Goal: Task Accomplishment & Management: Complete application form

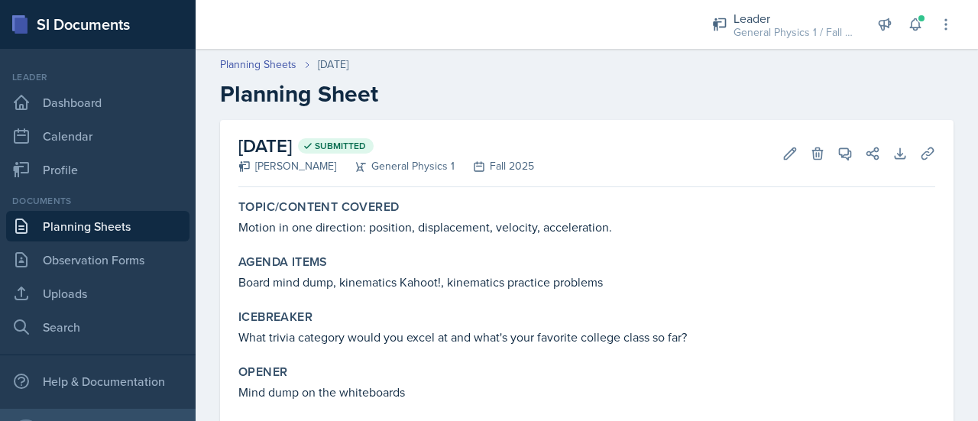
click at [86, 222] on link "Planning Sheets" at bounding box center [97, 226] width 183 height 31
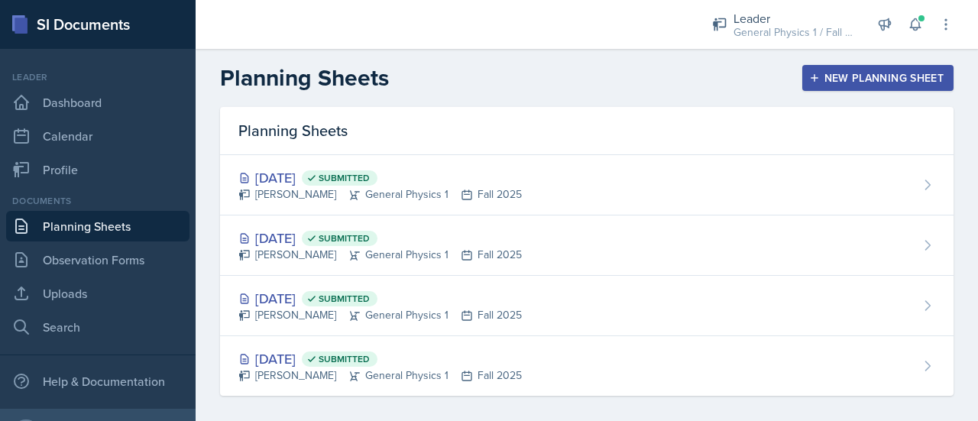
click at [835, 77] on div "New Planning Sheet" at bounding box center [877, 78] width 131 height 12
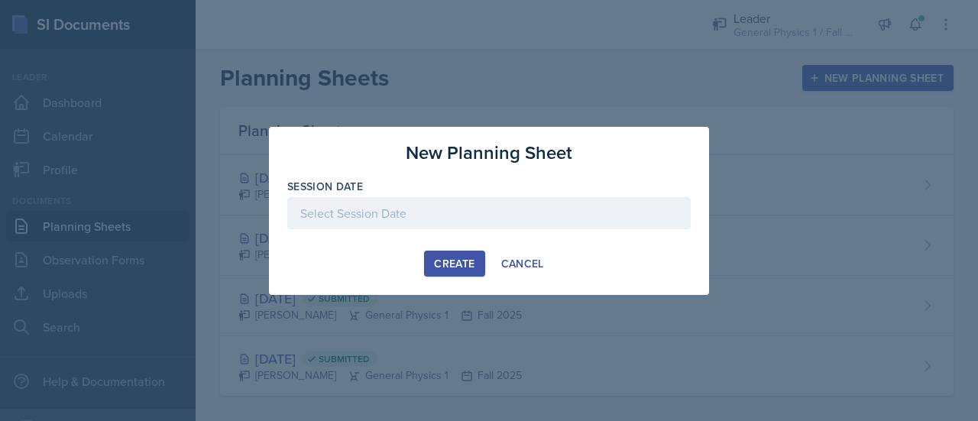
click at [369, 212] on div at bounding box center [489, 213] width 404 height 32
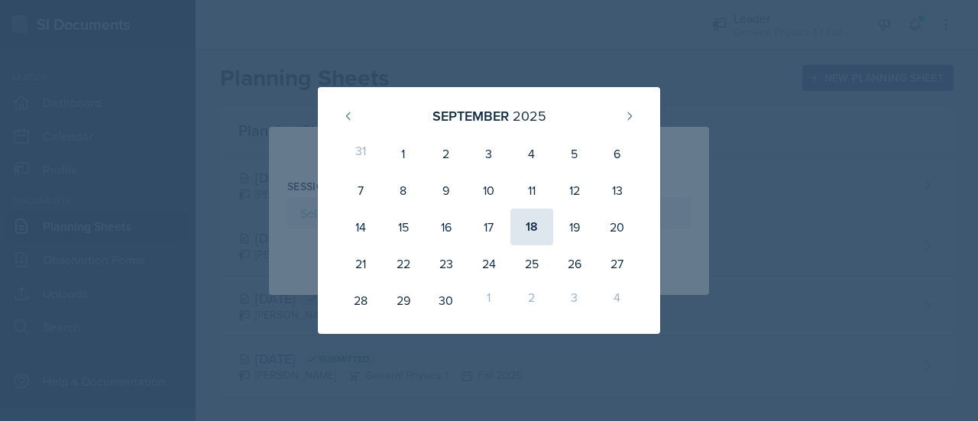
click at [527, 226] on div "18" at bounding box center [532, 227] width 43 height 37
type input "[DATE]"
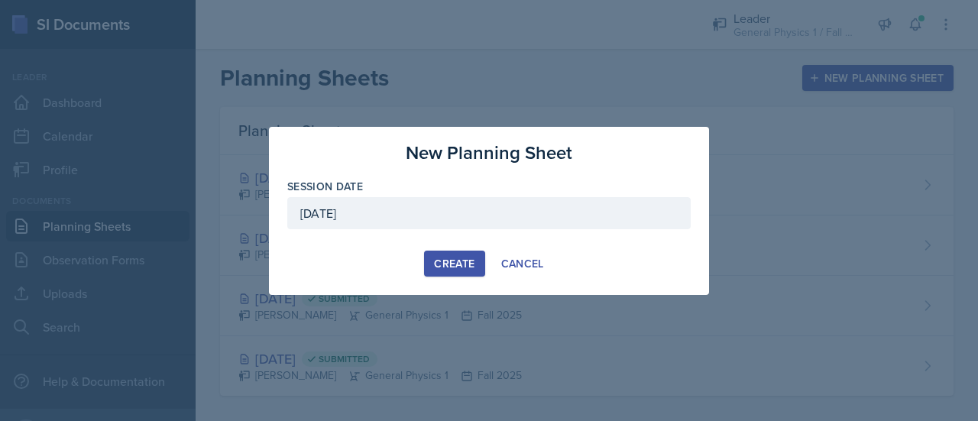
click at [442, 280] on div "New Planning Sheet Session Date [DATE] [DATE] 31 1 2 3 4 5 6 7 8 9 10 11 12 13 …" at bounding box center [489, 211] width 440 height 168
click at [449, 264] on div "Create" at bounding box center [454, 264] width 41 height 12
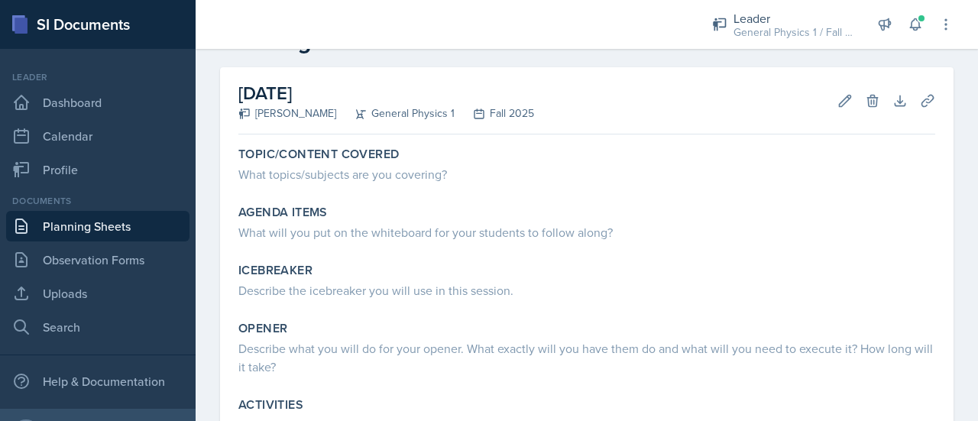
scroll to position [56, 0]
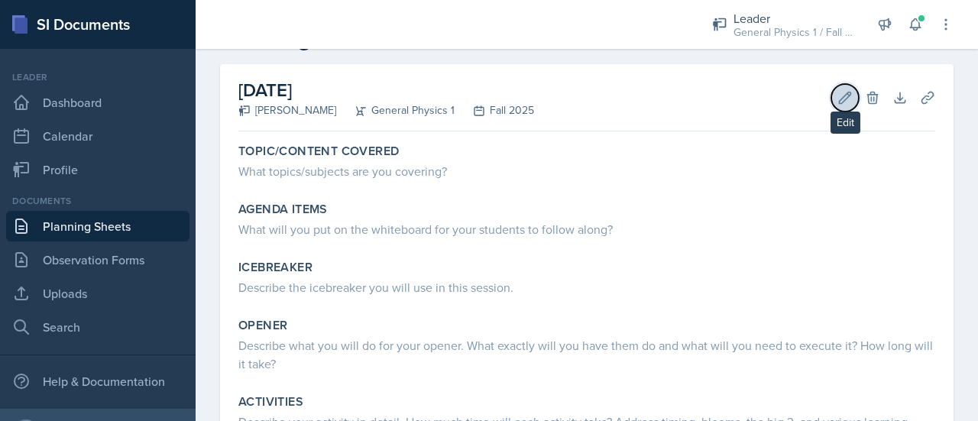
click at [838, 92] on icon at bounding box center [845, 97] width 15 height 15
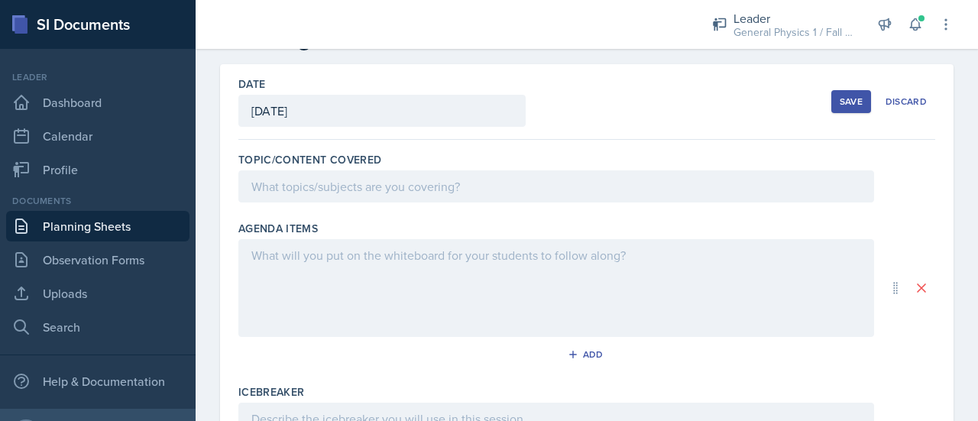
click at [325, 193] on div at bounding box center [556, 186] width 636 height 32
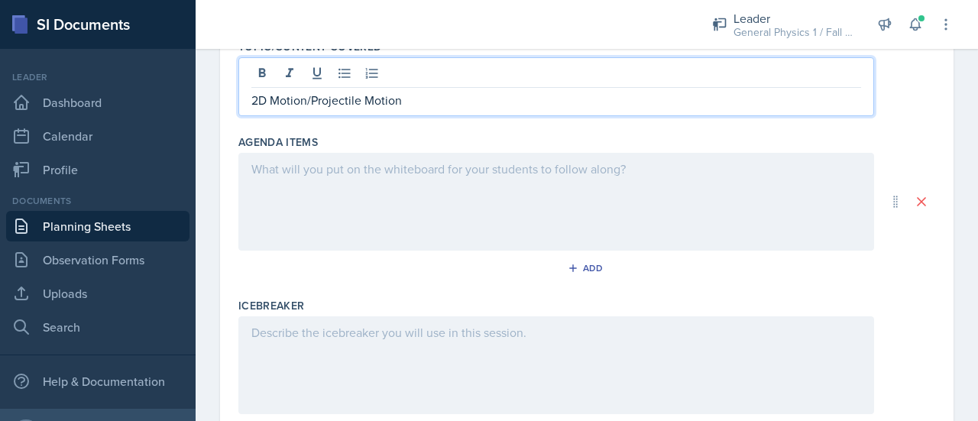
click at [366, 188] on div at bounding box center [556, 202] width 636 height 98
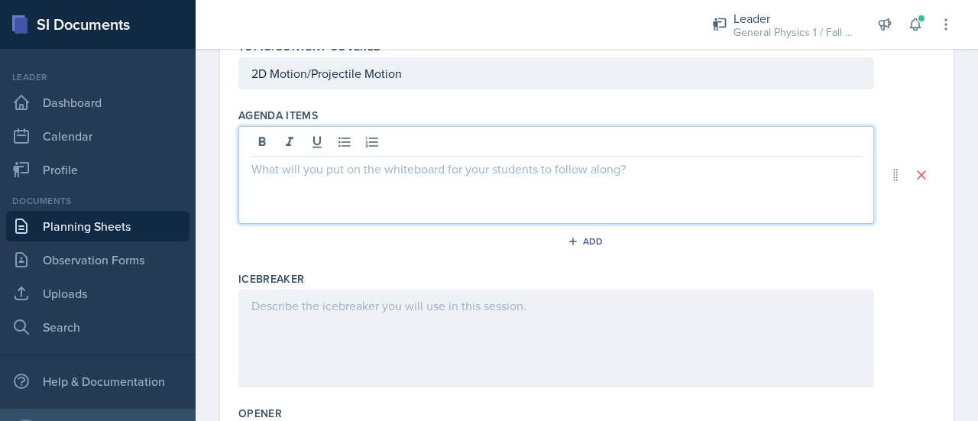
scroll to position [196, 0]
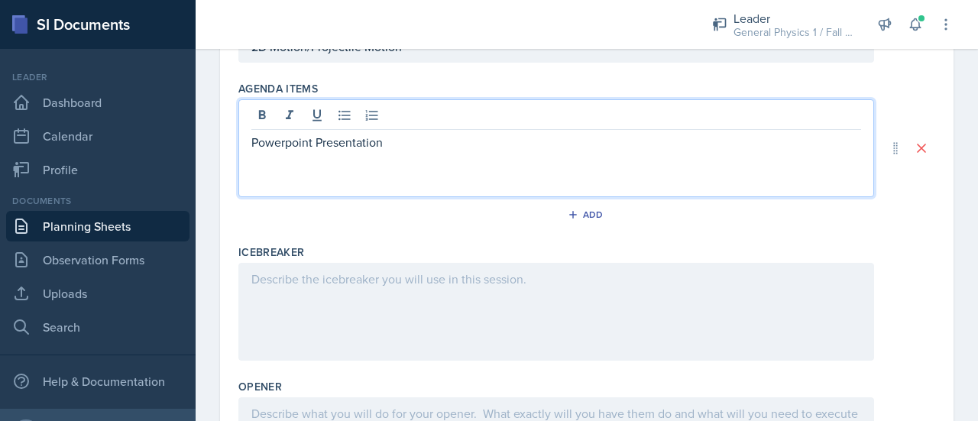
click at [350, 323] on div at bounding box center [556, 312] width 636 height 98
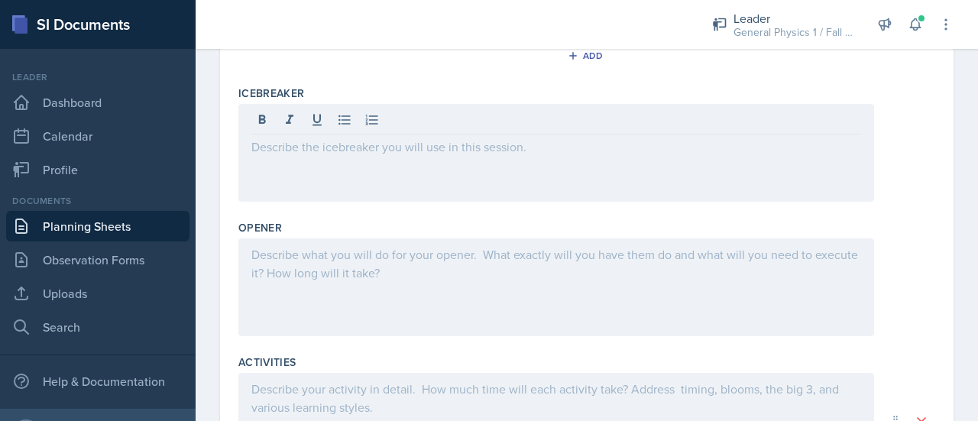
click at [350, 323] on div at bounding box center [556, 287] width 636 height 98
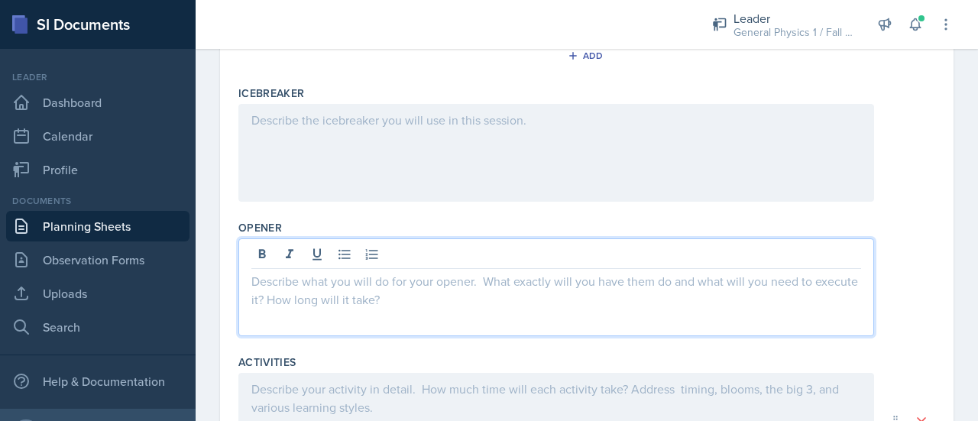
scroll to position [381, 0]
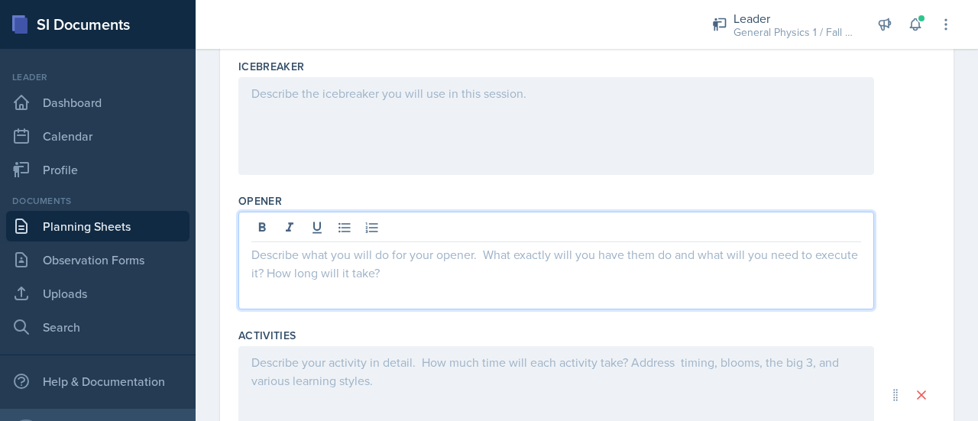
click at [339, 97] on div at bounding box center [556, 126] width 636 height 98
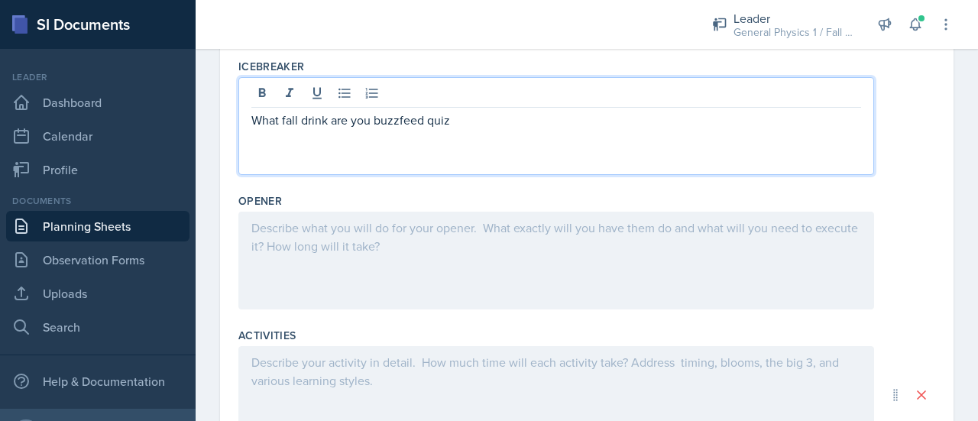
click at [371, 261] on div at bounding box center [556, 261] width 636 height 98
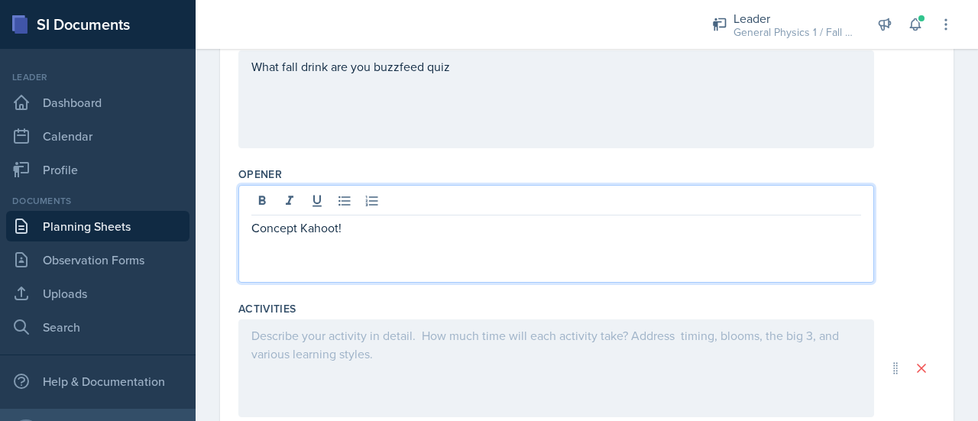
click at [369, 348] on div at bounding box center [556, 368] width 636 height 98
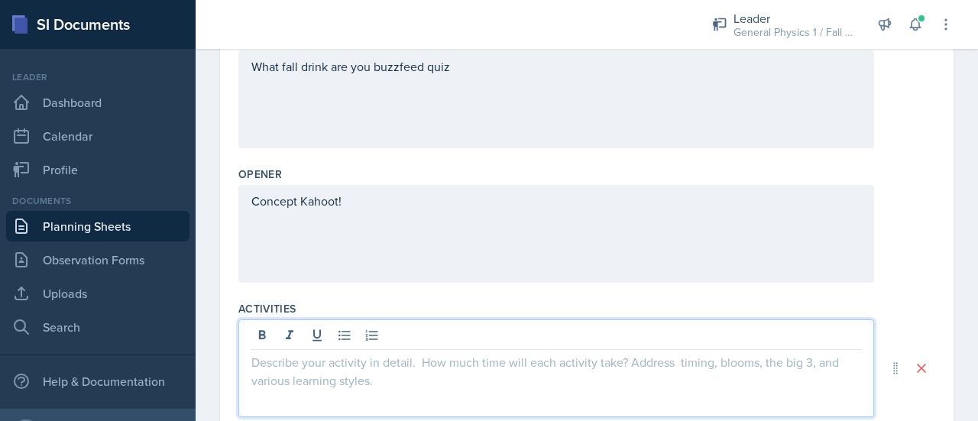
scroll to position [434, 0]
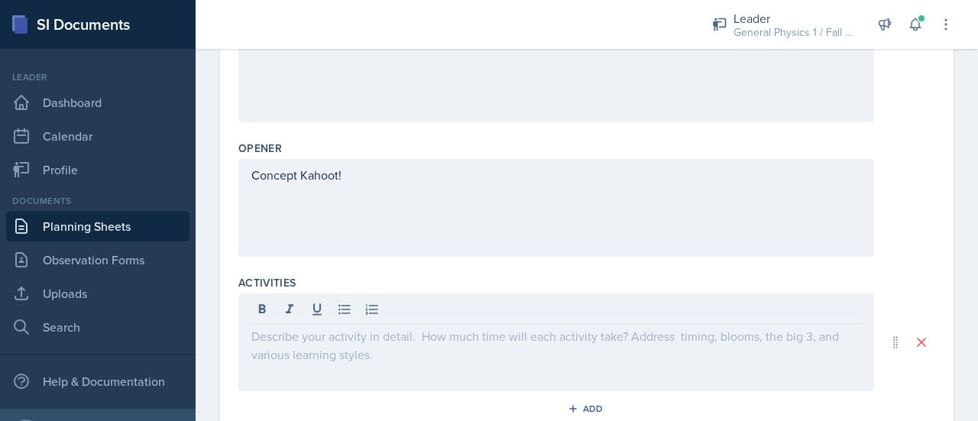
drag, startPoint x: 368, startPoint y: 195, endPoint x: 206, endPoint y: 169, distance: 163.3
click at [206, 169] on div "Date [DATE] [DATE] 31 1 2 3 4 5 6 7 8 9 10 11 12 13 14 15 16 17 18 19 20 21 22 …" at bounding box center [587, 165] width 783 height 959
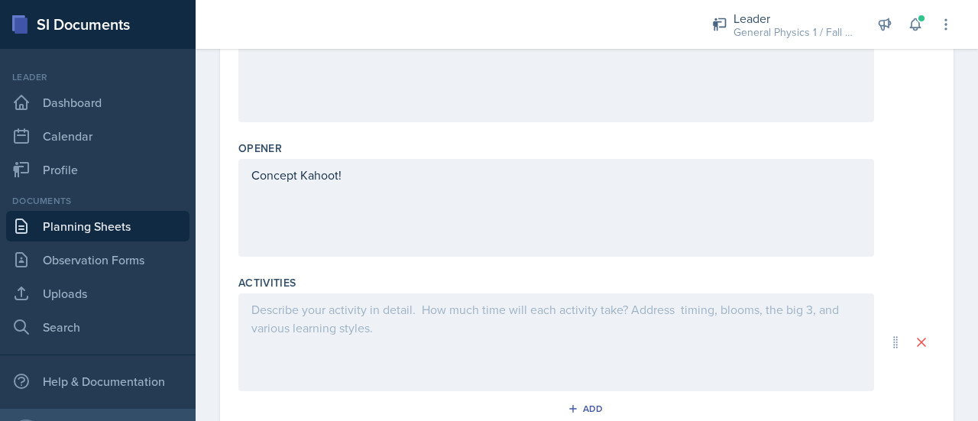
click at [206, 169] on div "Date [DATE] [DATE] 31 1 2 3 4 5 6 7 8 9 10 11 12 13 14 15 16 17 18 19 20 21 22 …" at bounding box center [587, 165] width 783 height 959
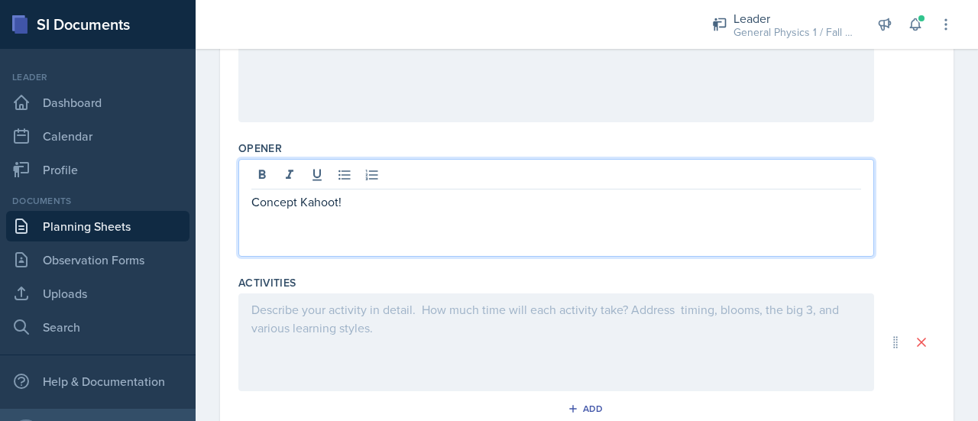
click at [355, 171] on div "Concept Kahoot!" at bounding box center [556, 208] width 636 height 98
click at [355, 171] on div at bounding box center [556, 176] width 610 height 25
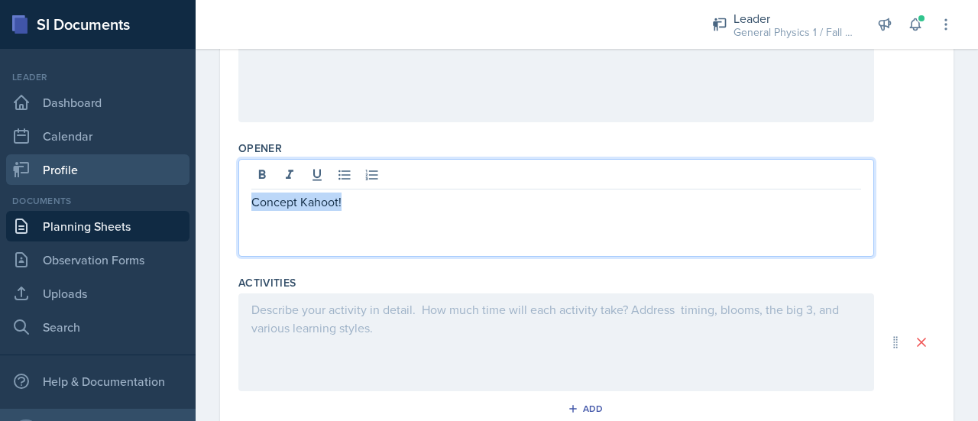
drag, startPoint x: 364, startPoint y: 203, endPoint x: 84, endPoint y: 177, distance: 280.9
click at [84, 177] on div "SI Documents Leader Dashboard Calendar Profile Documents Planning Sheets Observ…" at bounding box center [489, 210] width 978 height 421
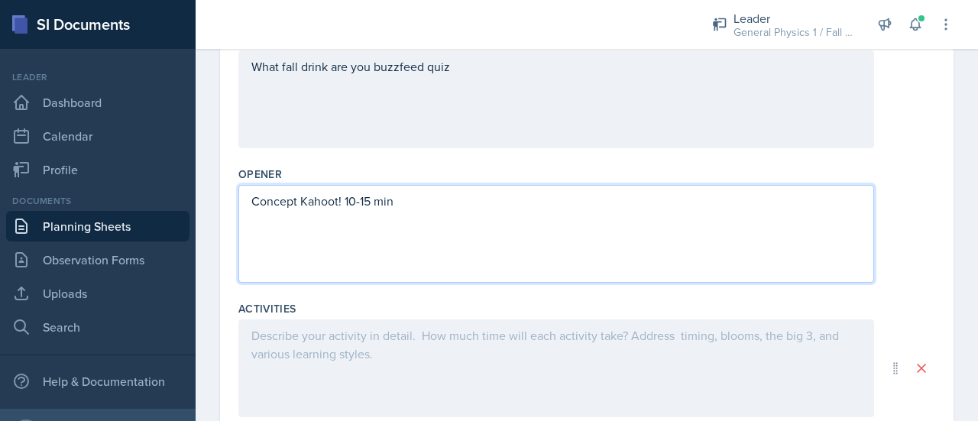
scroll to position [504, 0]
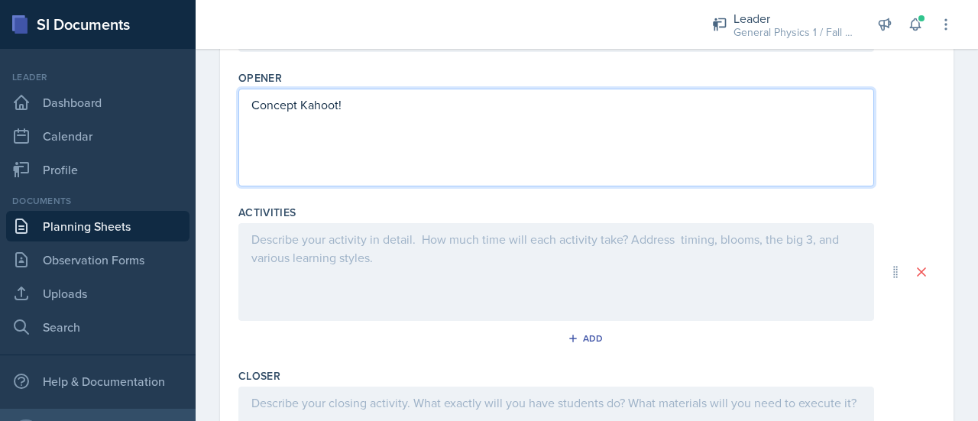
click at [351, 263] on div at bounding box center [556, 272] width 636 height 98
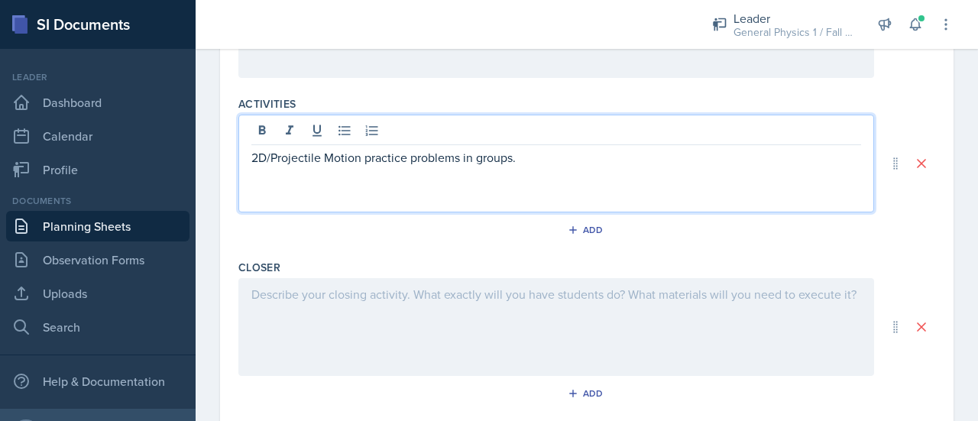
click at [358, 311] on div at bounding box center [556, 327] width 636 height 98
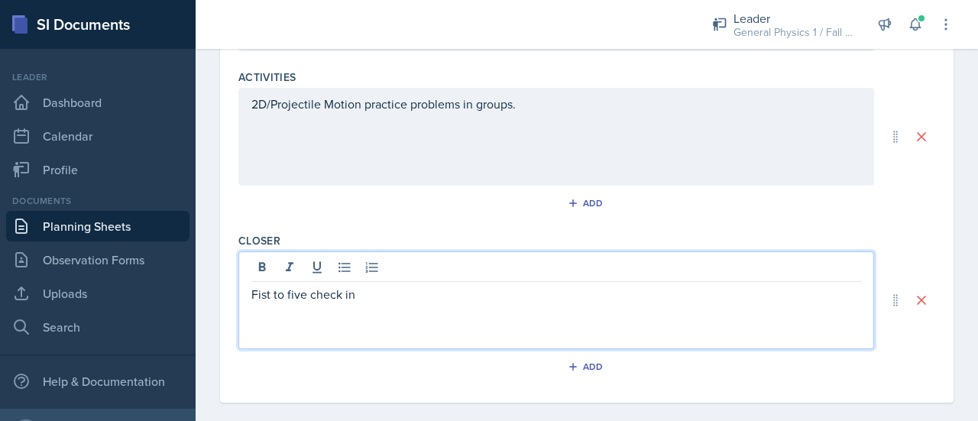
scroll to position [655, 0]
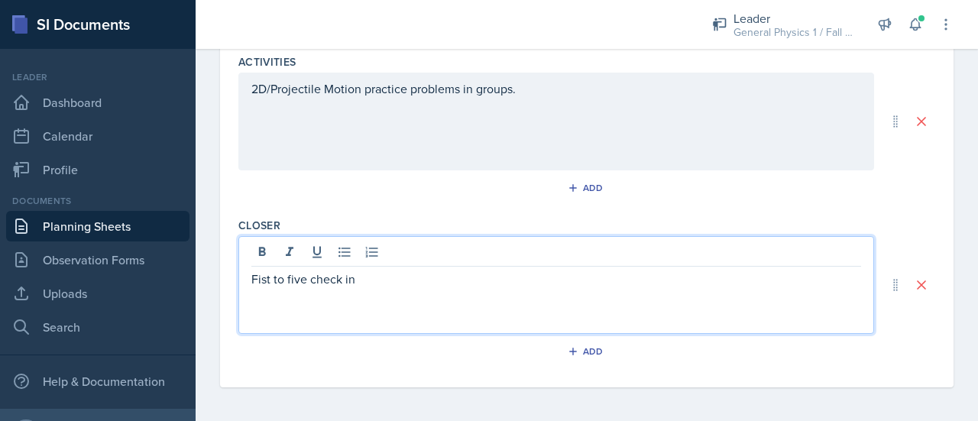
click at [720, 357] on div "Add" at bounding box center [586, 354] width 697 height 29
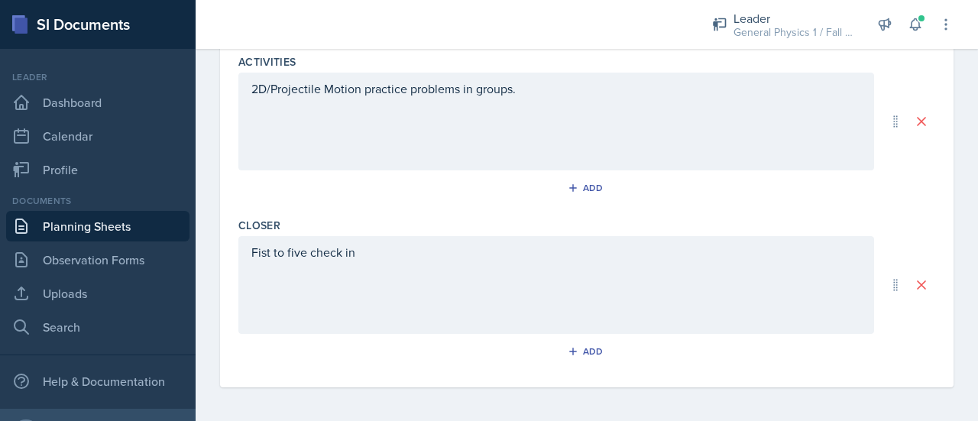
scroll to position [0, 0]
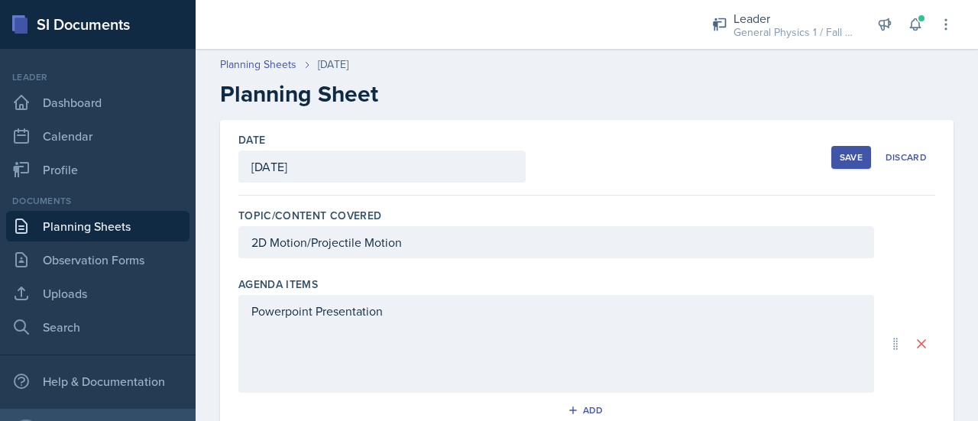
click at [840, 151] on div "Save" at bounding box center [851, 157] width 23 height 12
